Goal: Complete application form: Complete application form

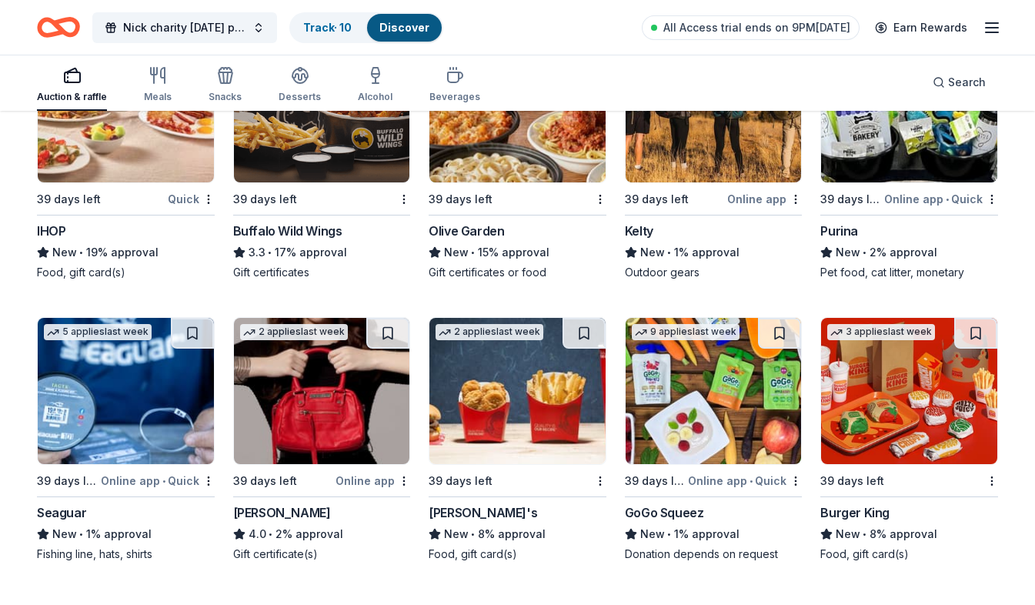
scroll to position [8595, 0]
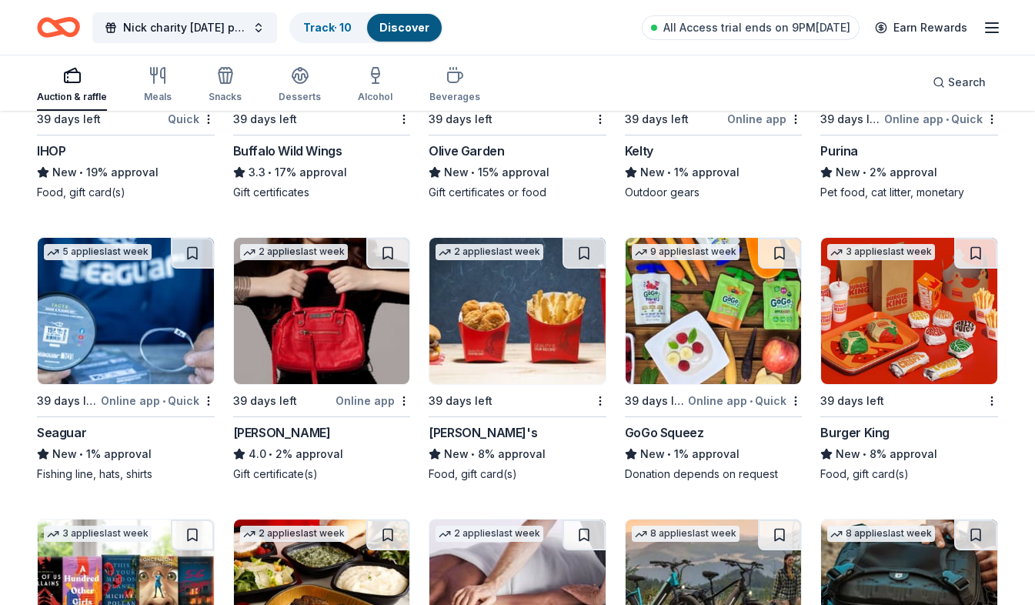
click at [521, 459] on div "New • 8% approval" at bounding box center [517, 454] width 178 height 18
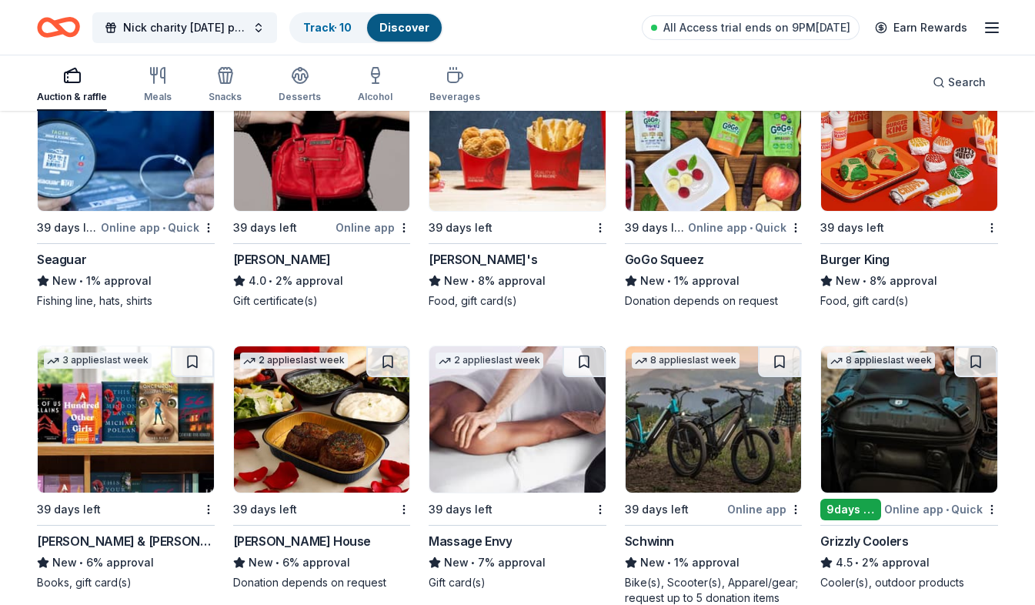
scroll to position [8748, 0]
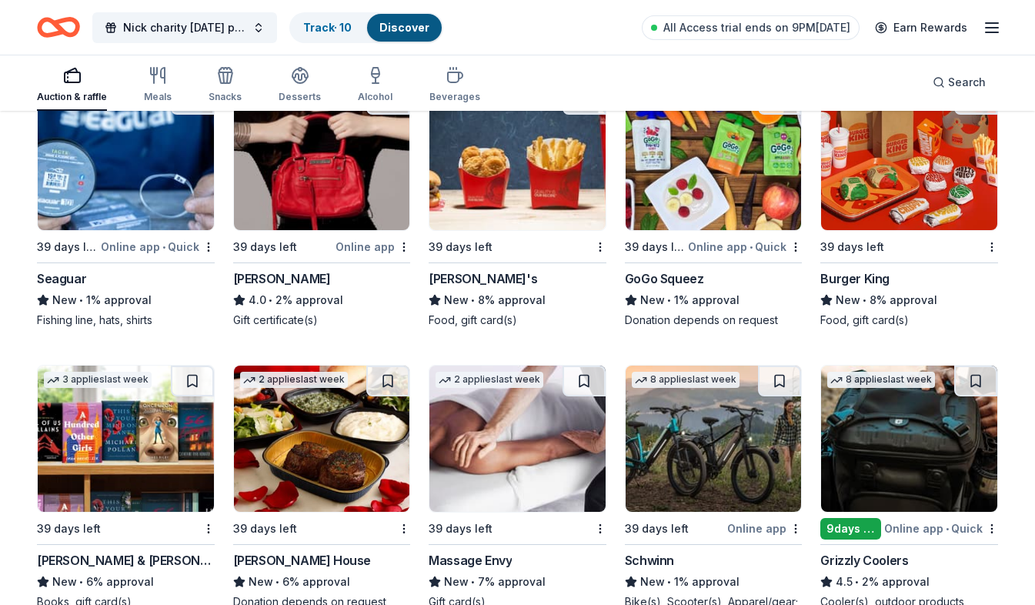
click at [684, 199] on img at bounding box center [713, 157] width 176 height 146
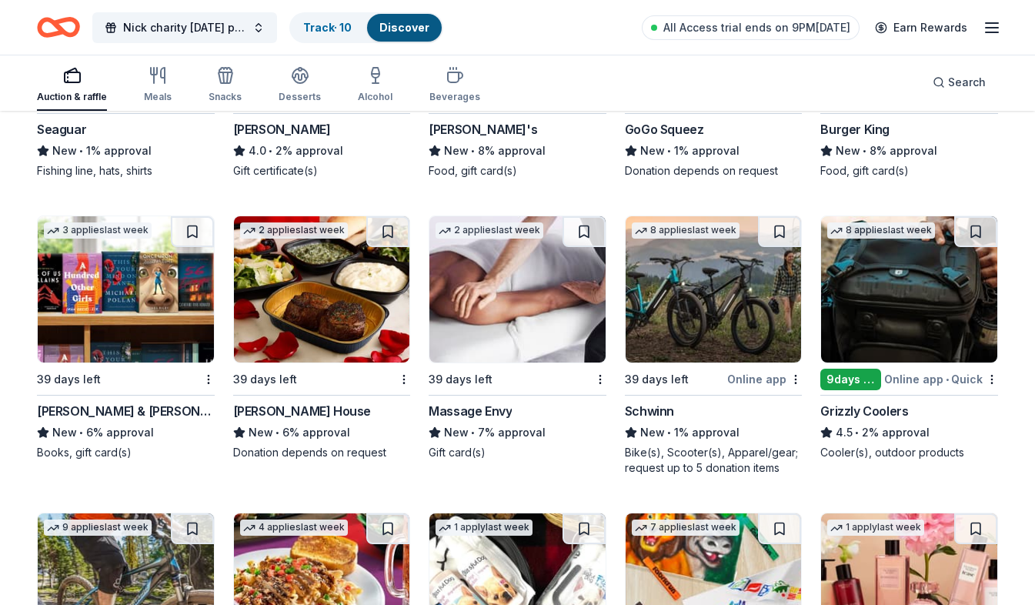
scroll to position [8902, 0]
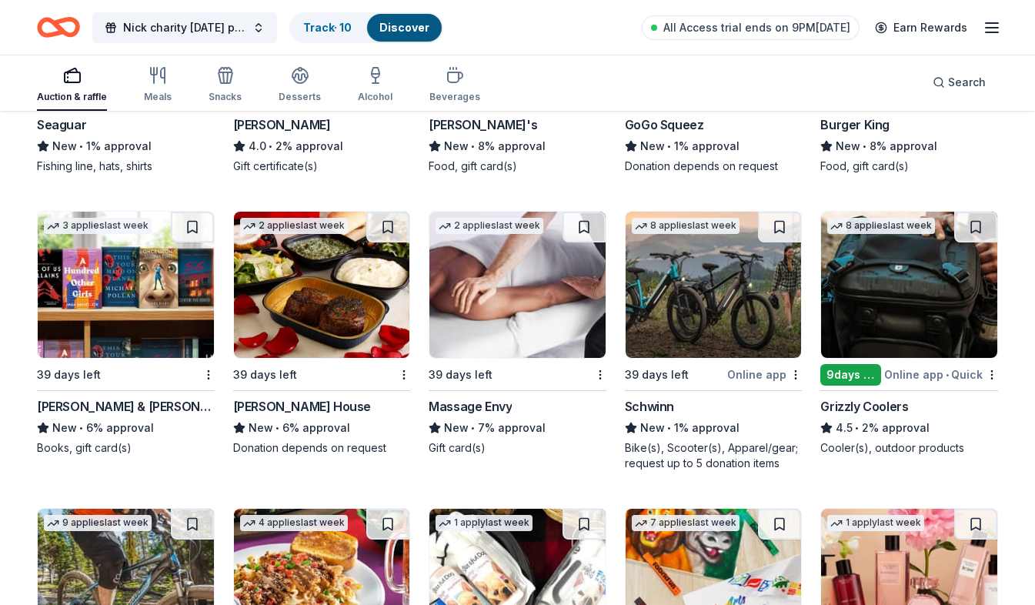
click at [844, 128] on div "Burger King" at bounding box center [854, 124] width 69 height 18
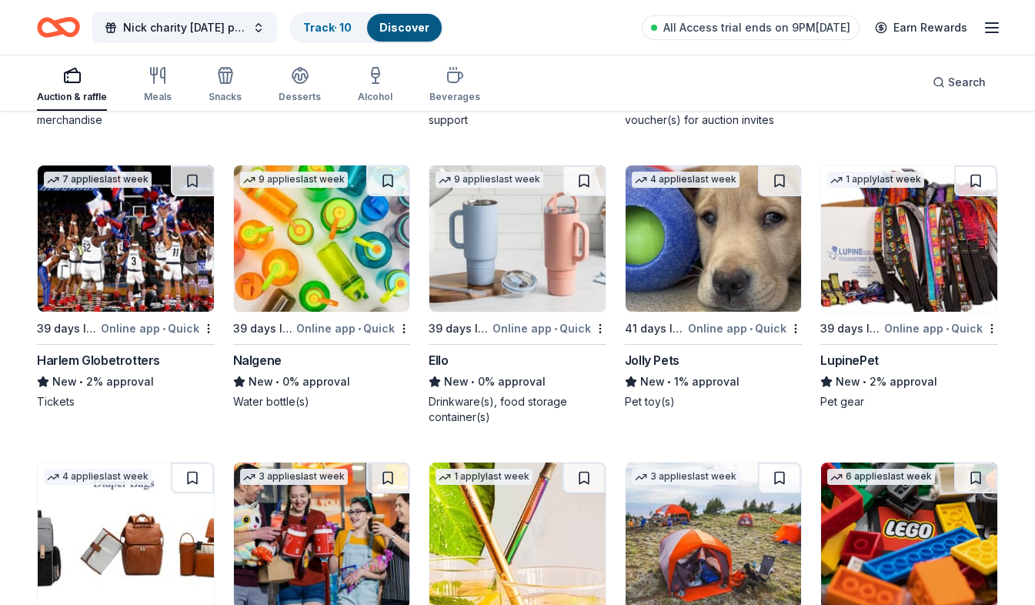
scroll to position [11013, 0]
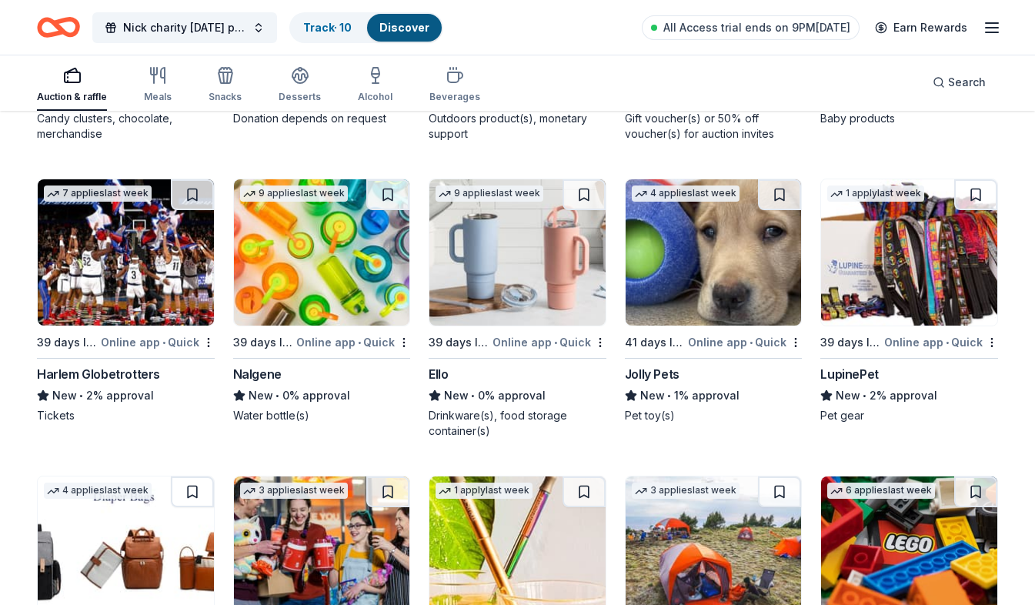
click at [844, 372] on div "LupinePet" at bounding box center [849, 374] width 58 height 18
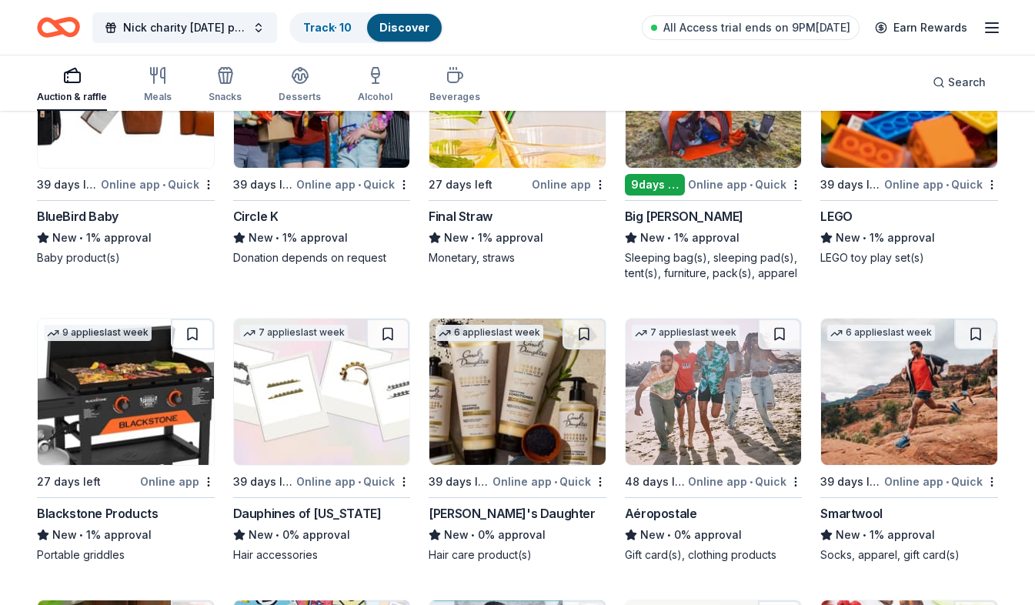
scroll to position [11485, 0]
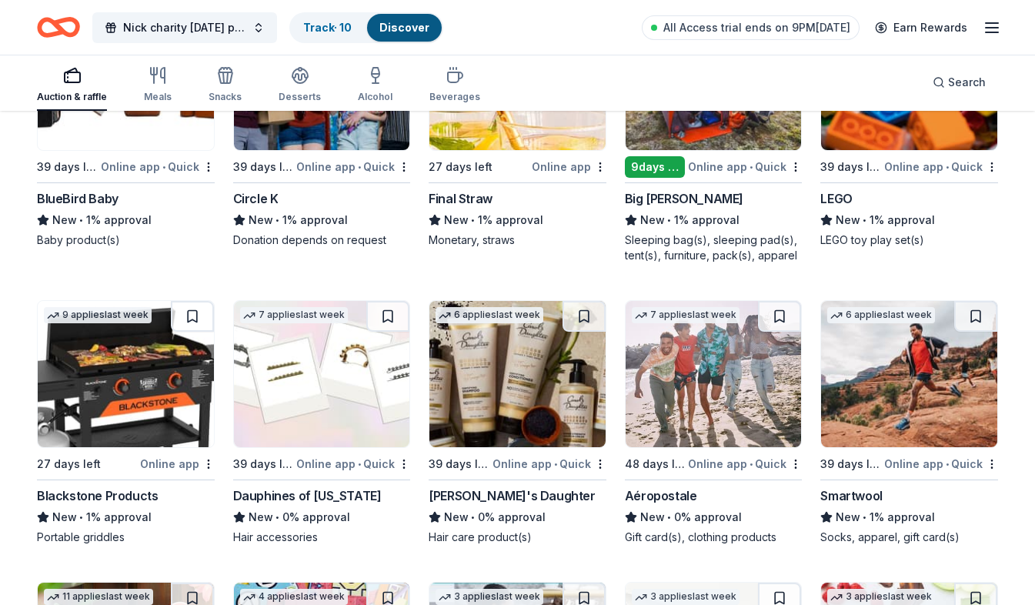
click at [191, 405] on img at bounding box center [126, 374] width 176 height 146
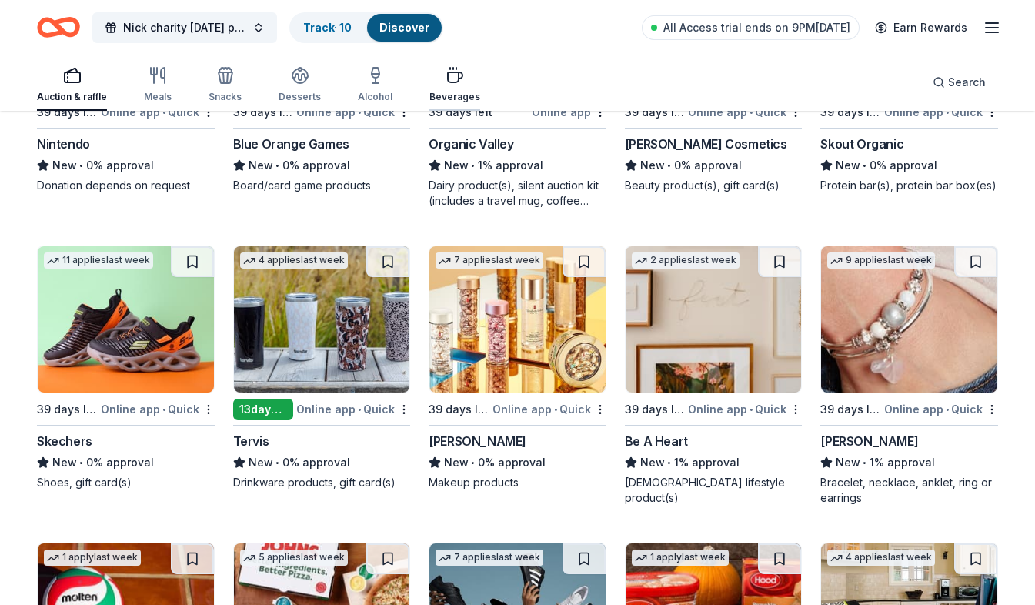
scroll to position [12100, 0]
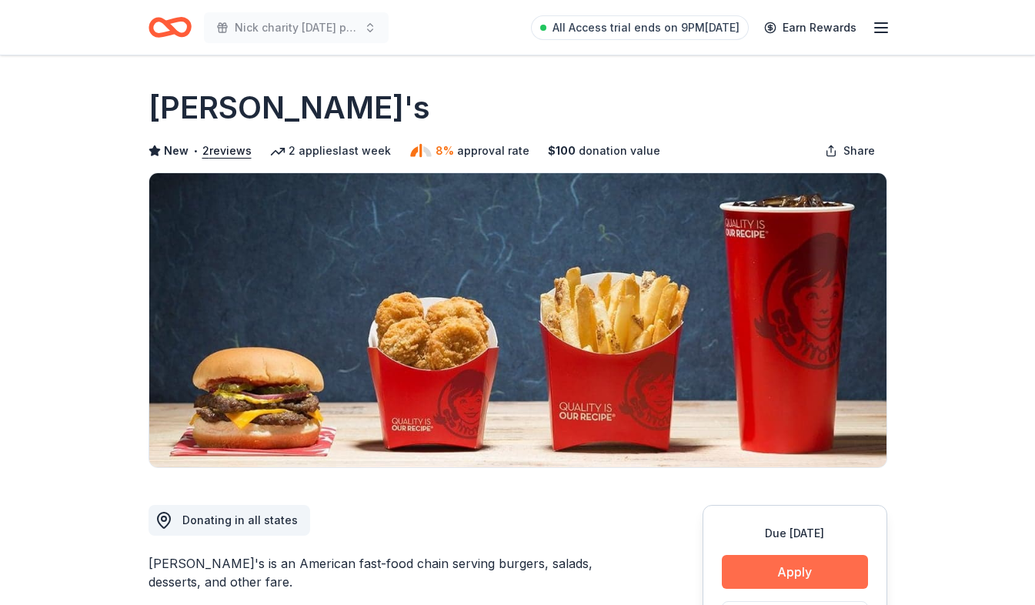
click at [748, 558] on button "Apply" at bounding box center [794, 572] width 146 height 34
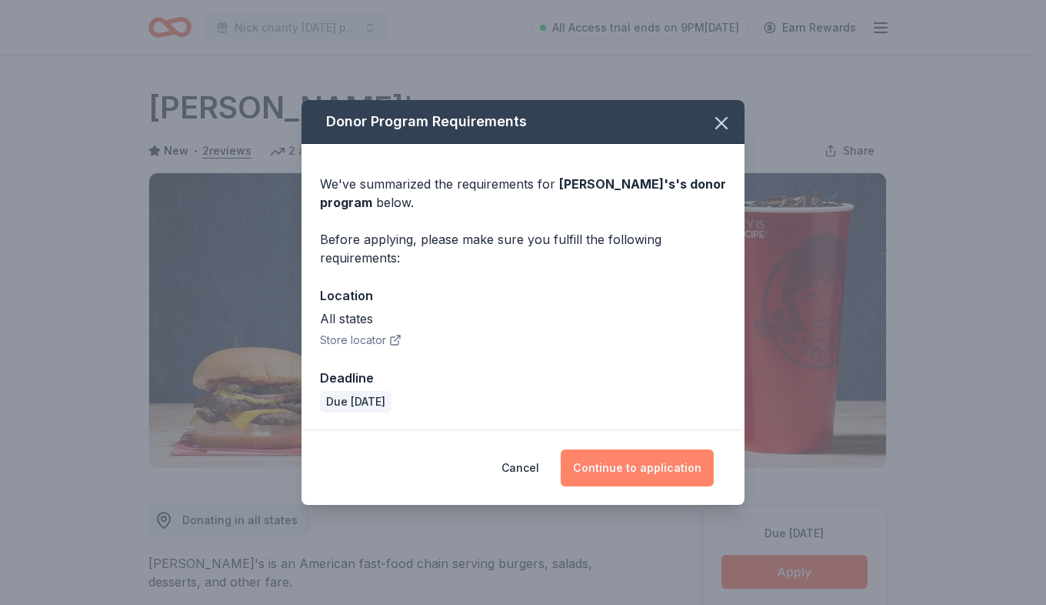
click at [638, 465] on button "Continue to application" at bounding box center [637, 467] width 153 height 37
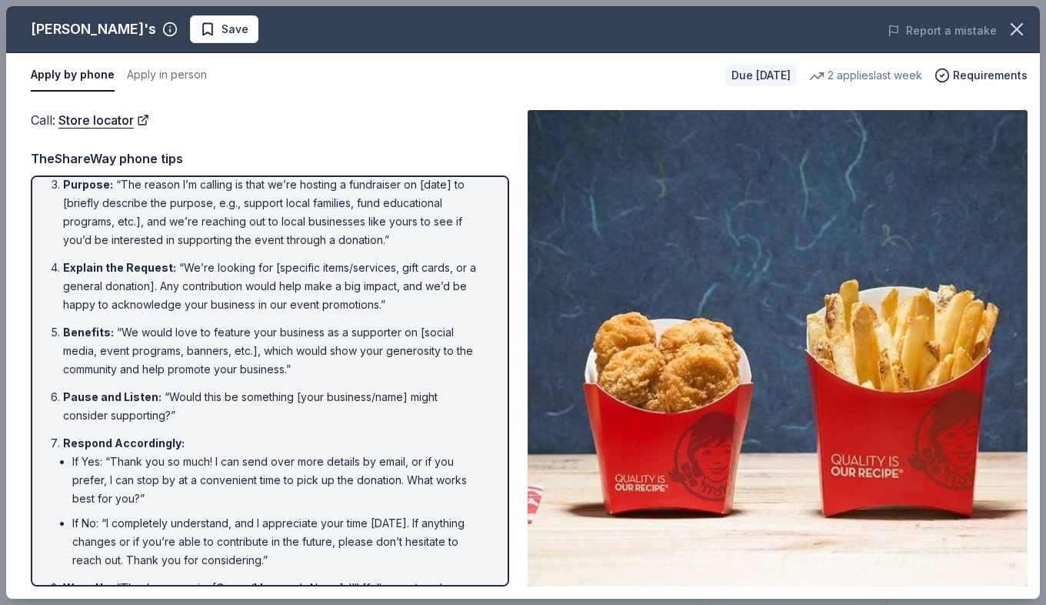
scroll to position [186, 0]
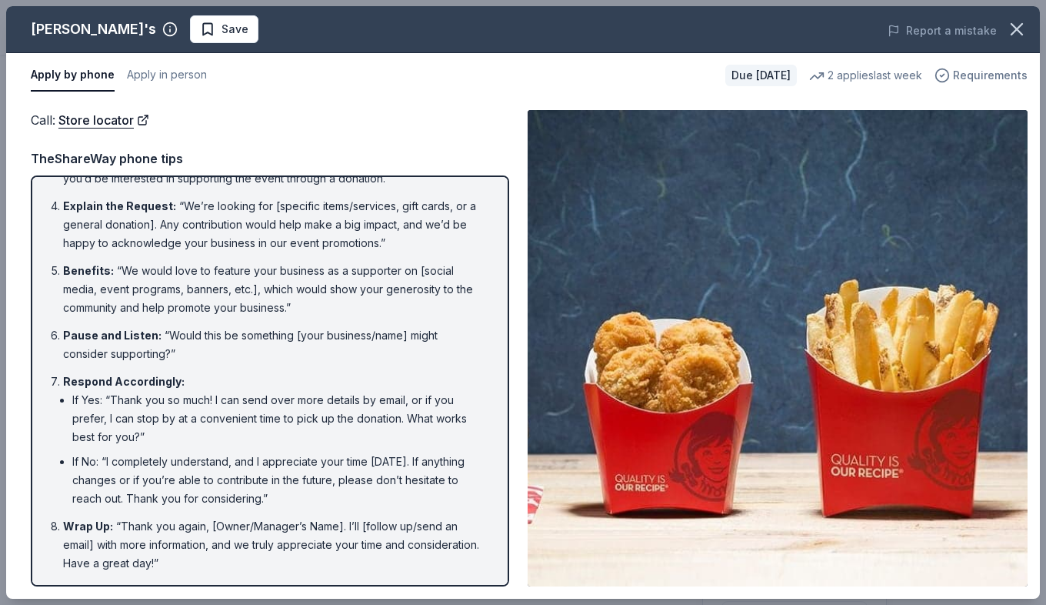
click at [964, 78] on span "Requirements" at bounding box center [990, 75] width 75 height 18
click at [639, 223] on img at bounding box center [778, 348] width 500 height 476
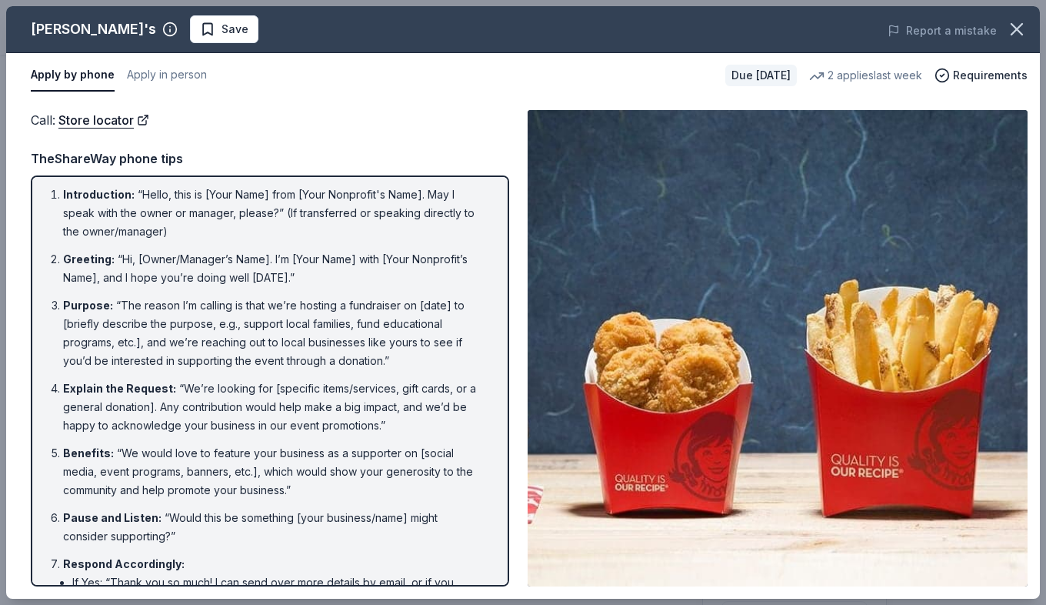
scroll to position [0, 0]
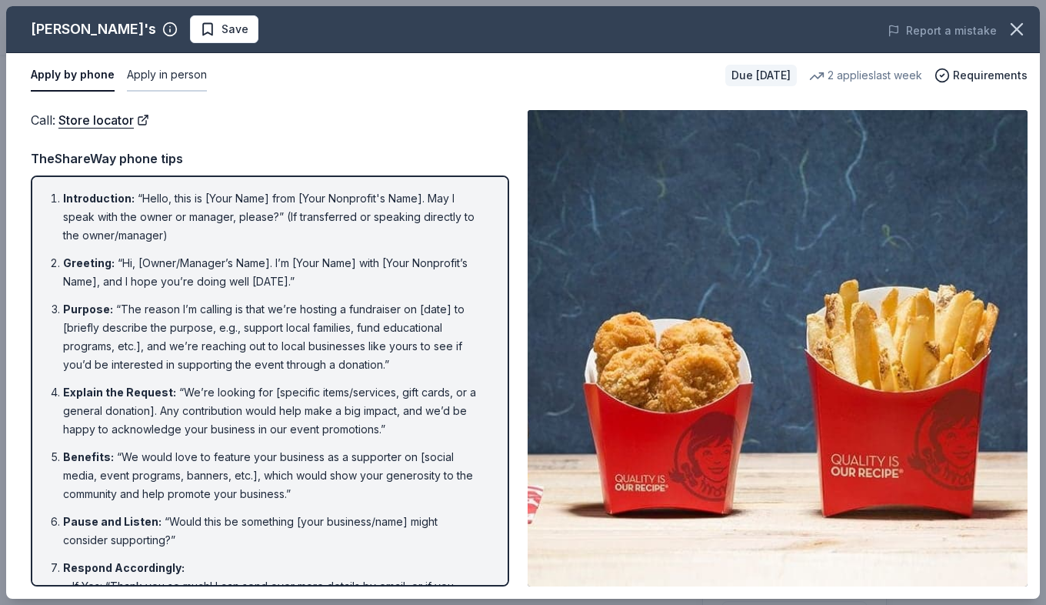
click at [142, 75] on button "Apply in person" at bounding box center [167, 75] width 80 height 32
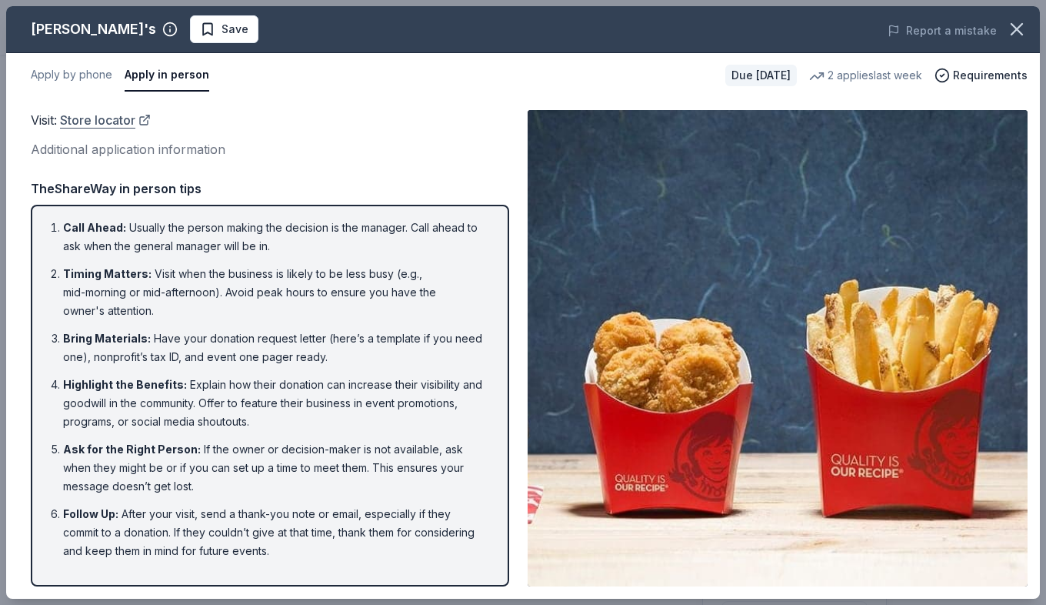
click at [108, 115] on link "Store locator" at bounding box center [105, 120] width 91 height 20
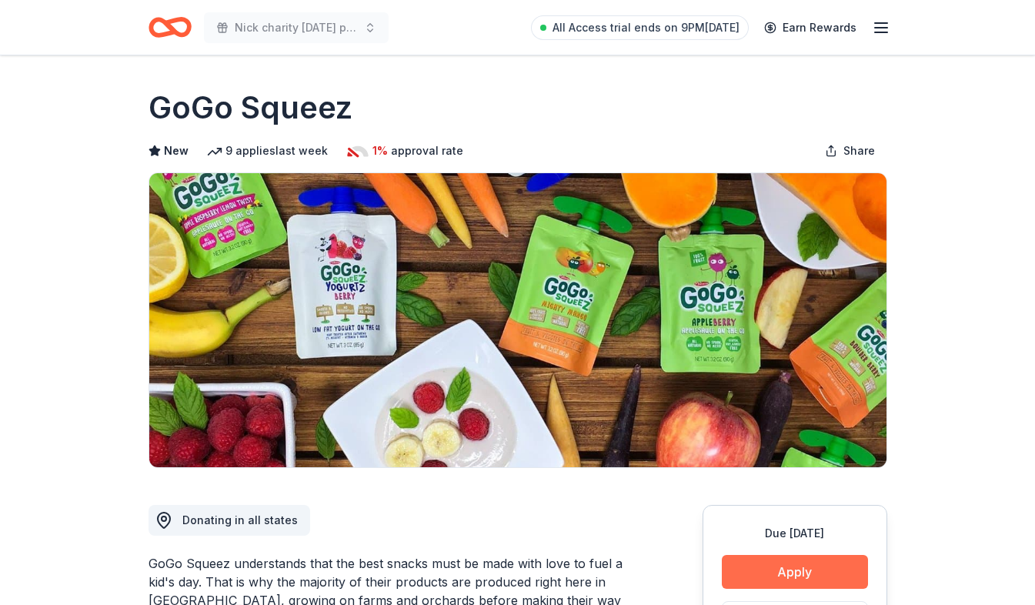
click at [755, 578] on button "Apply" at bounding box center [794, 572] width 146 height 34
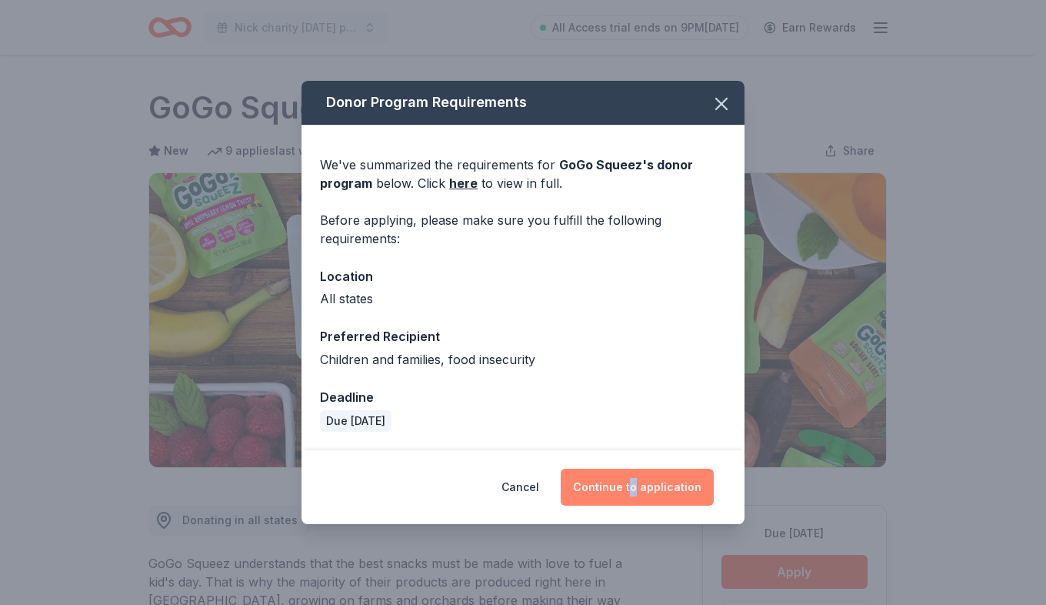
click at [639, 468] on div "Cancel Continue to application" at bounding box center [523, 487] width 443 height 74
click at [639, 470] on button "Continue to application" at bounding box center [637, 486] width 153 height 37
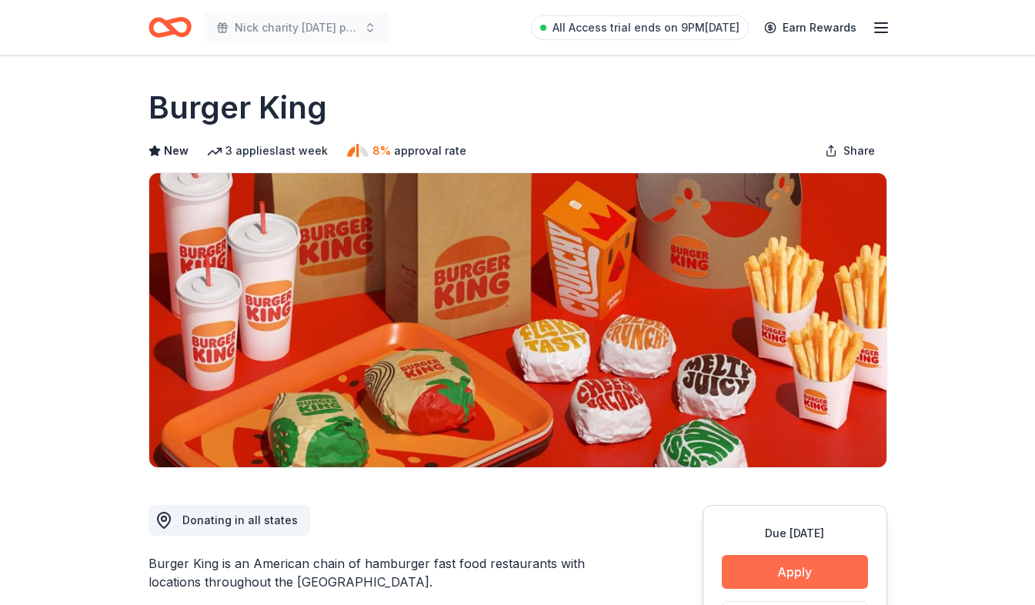
click at [745, 565] on button "Apply" at bounding box center [794, 572] width 146 height 34
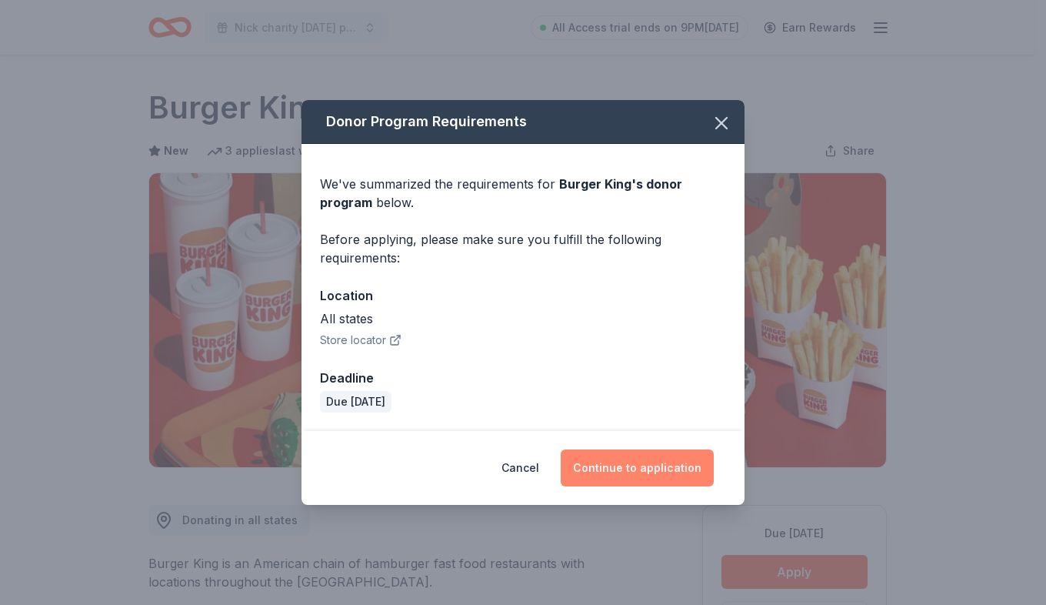
click at [655, 478] on button "Continue to application" at bounding box center [637, 467] width 153 height 37
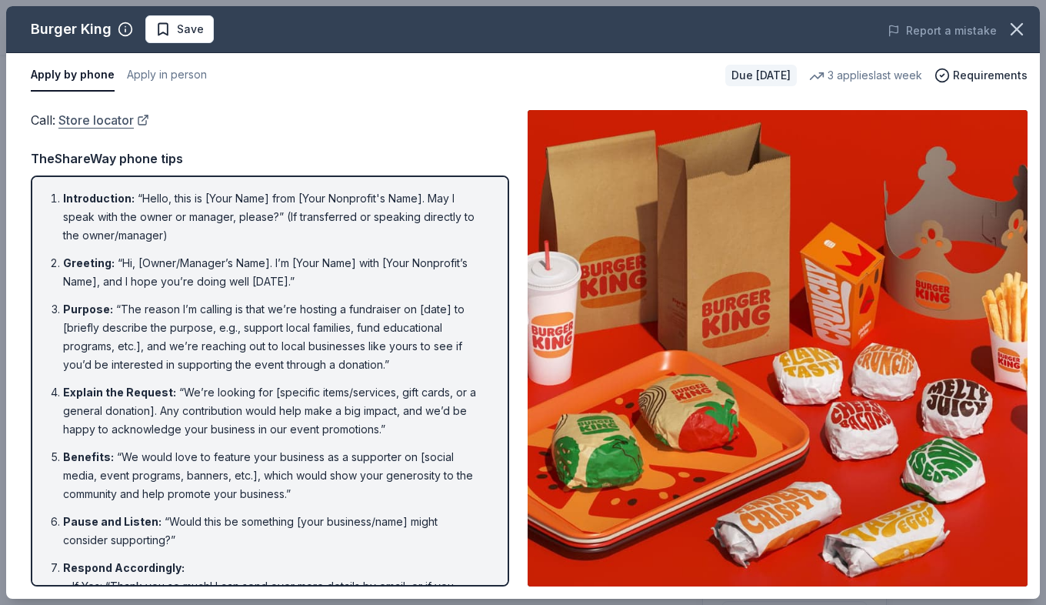
click at [108, 122] on link "Store locator" at bounding box center [103, 120] width 91 height 20
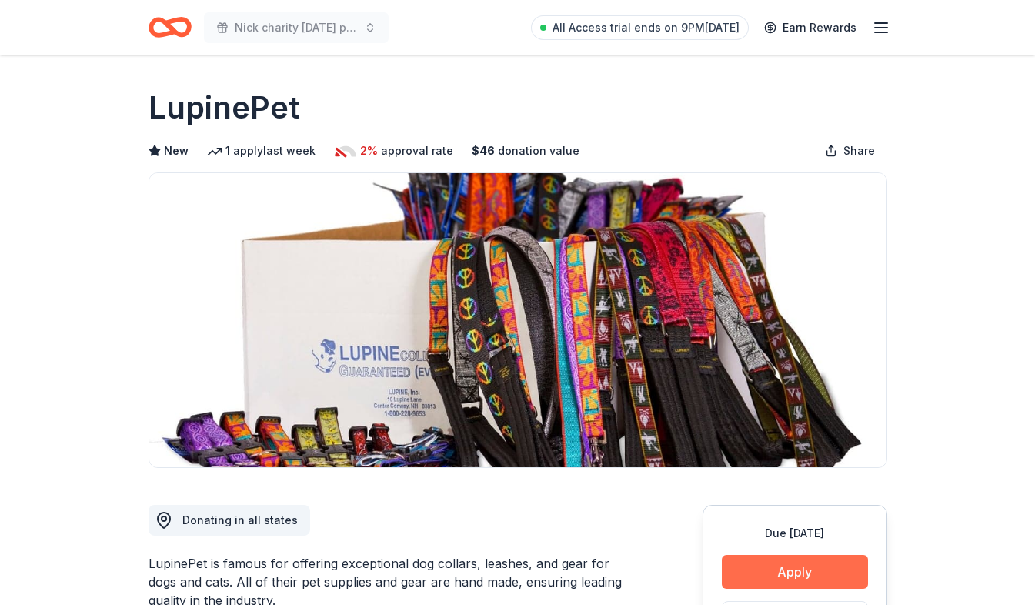
click at [828, 575] on button "Apply" at bounding box center [794, 572] width 146 height 34
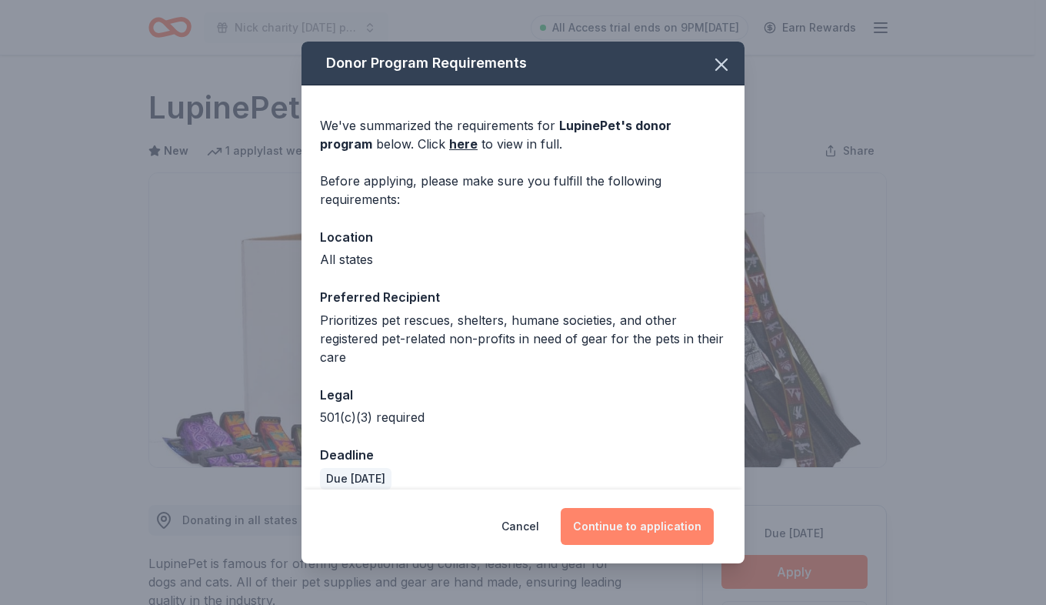
click at [666, 520] on button "Continue to application" at bounding box center [637, 526] width 153 height 37
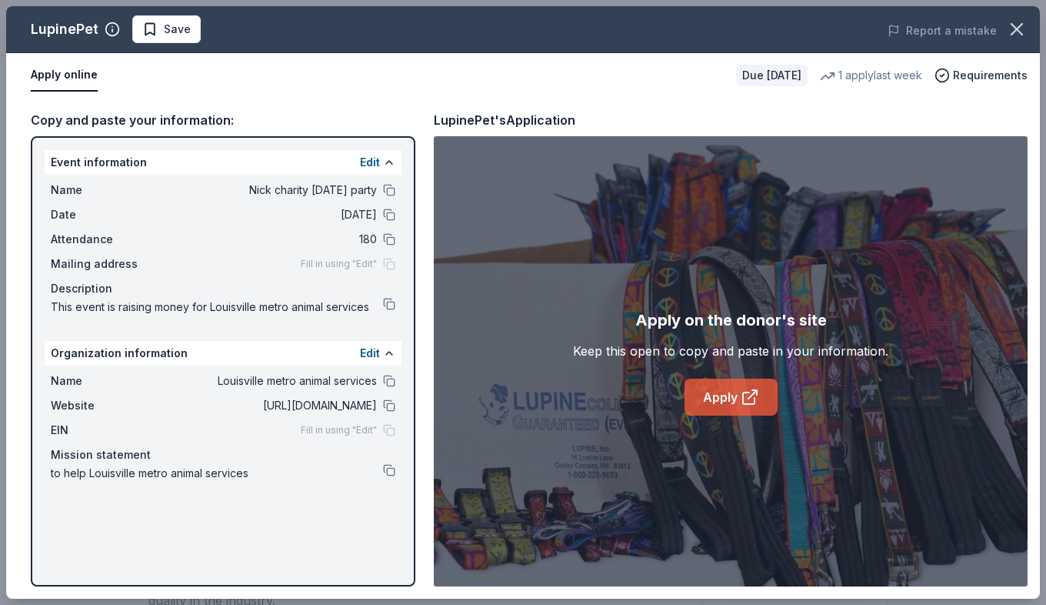
click at [724, 396] on link "Apply" at bounding box center [731, 396] width 93 height 37
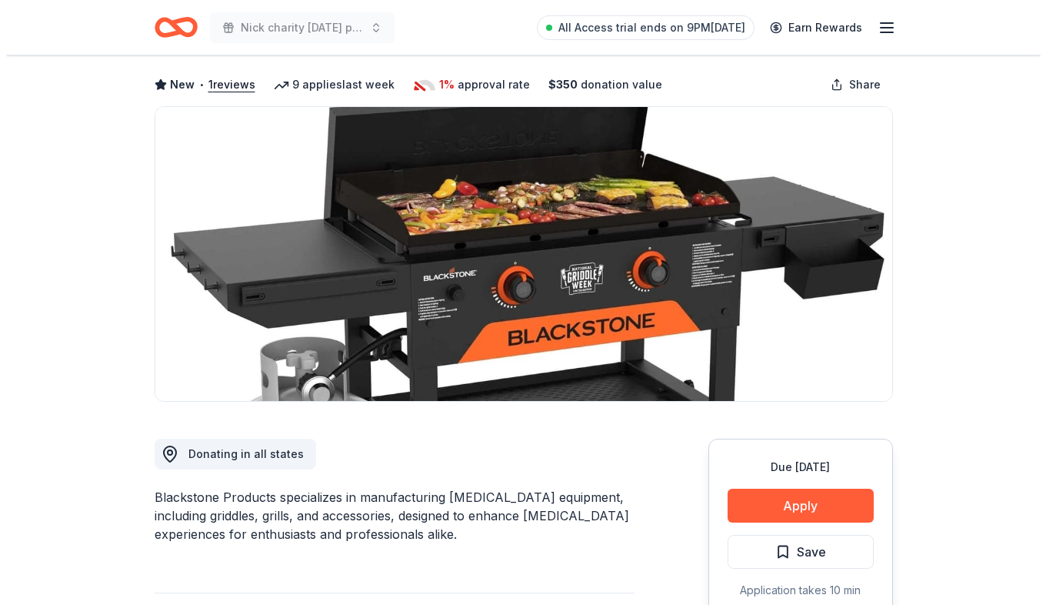
scroll to position [154, 0]
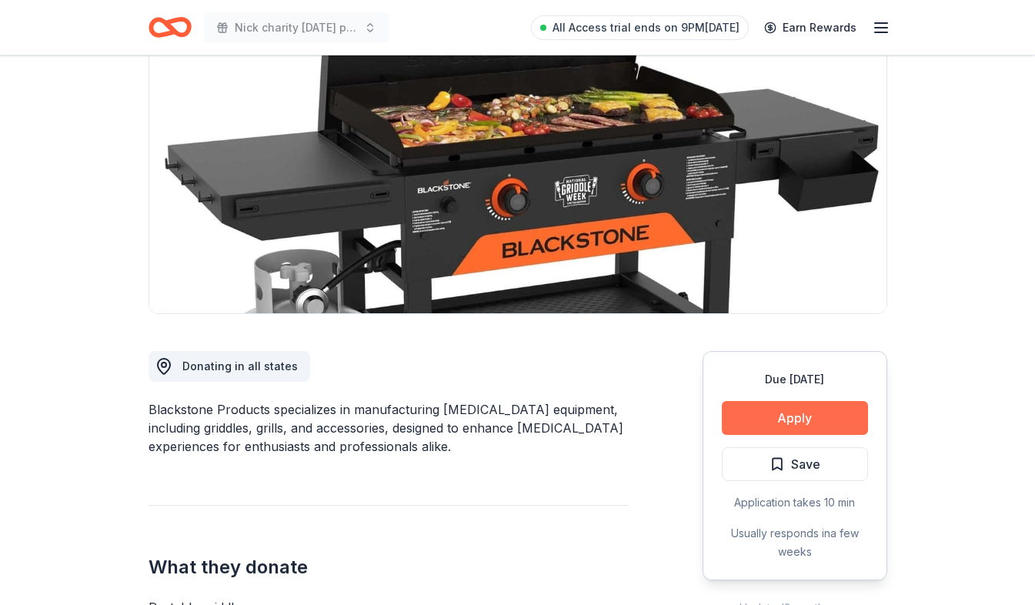
click at [758, 425] on button "Apply" at bounding box center [794, 418] width 146 height 34
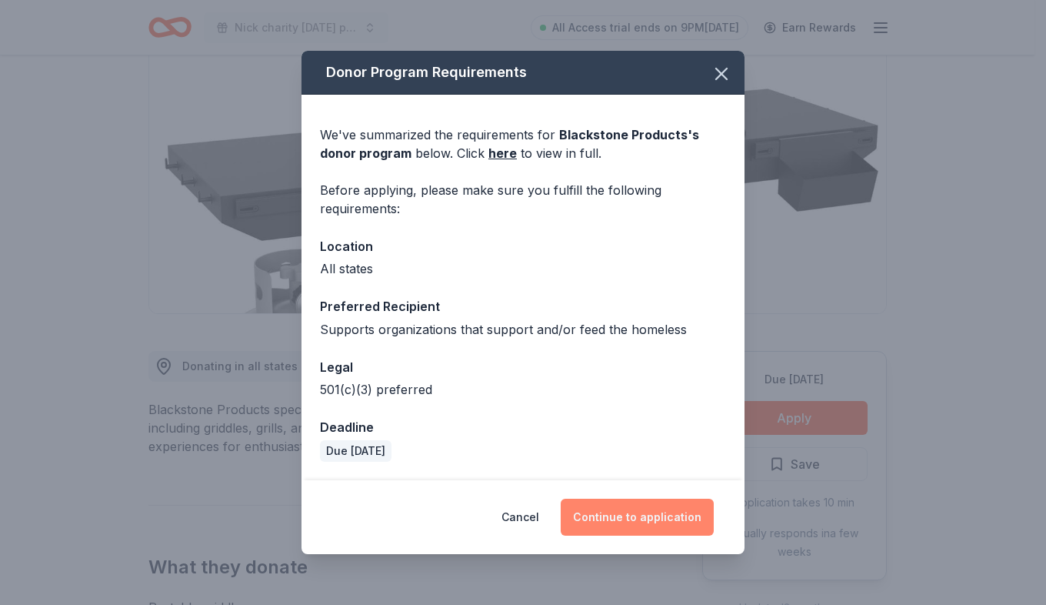
click at [611, 517] on button "Continue to application" at bounding box center [637, 516] width 153 height 37
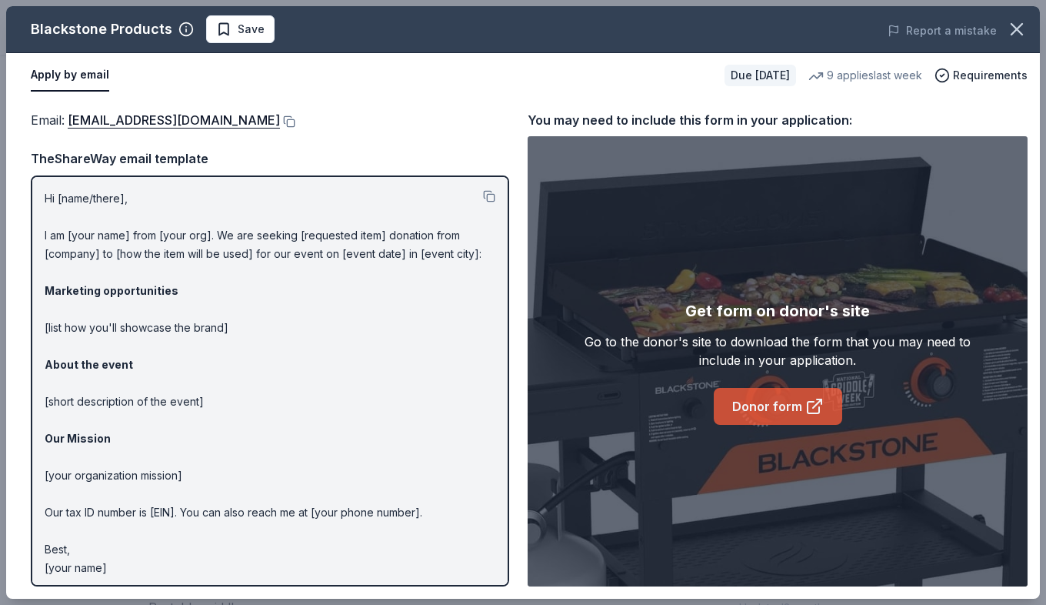
click at [805, 397] on icon at bounding box center [814, 406] width 18 height 18
